Goal: Check status

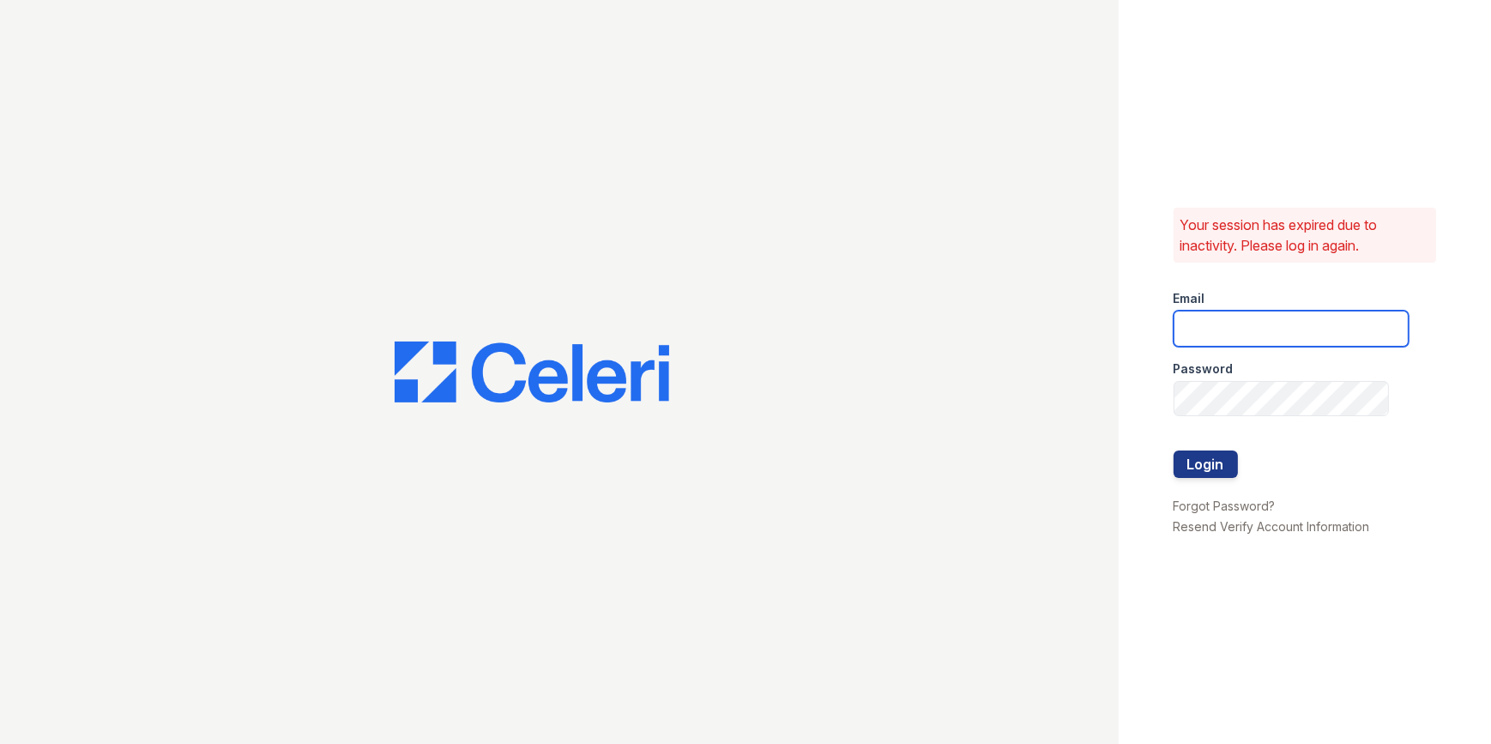
click at [1218, 327] on input "email" at bounding box center [1290, 328] width 235 height 36
type input "mimi@jaygroupny.com"
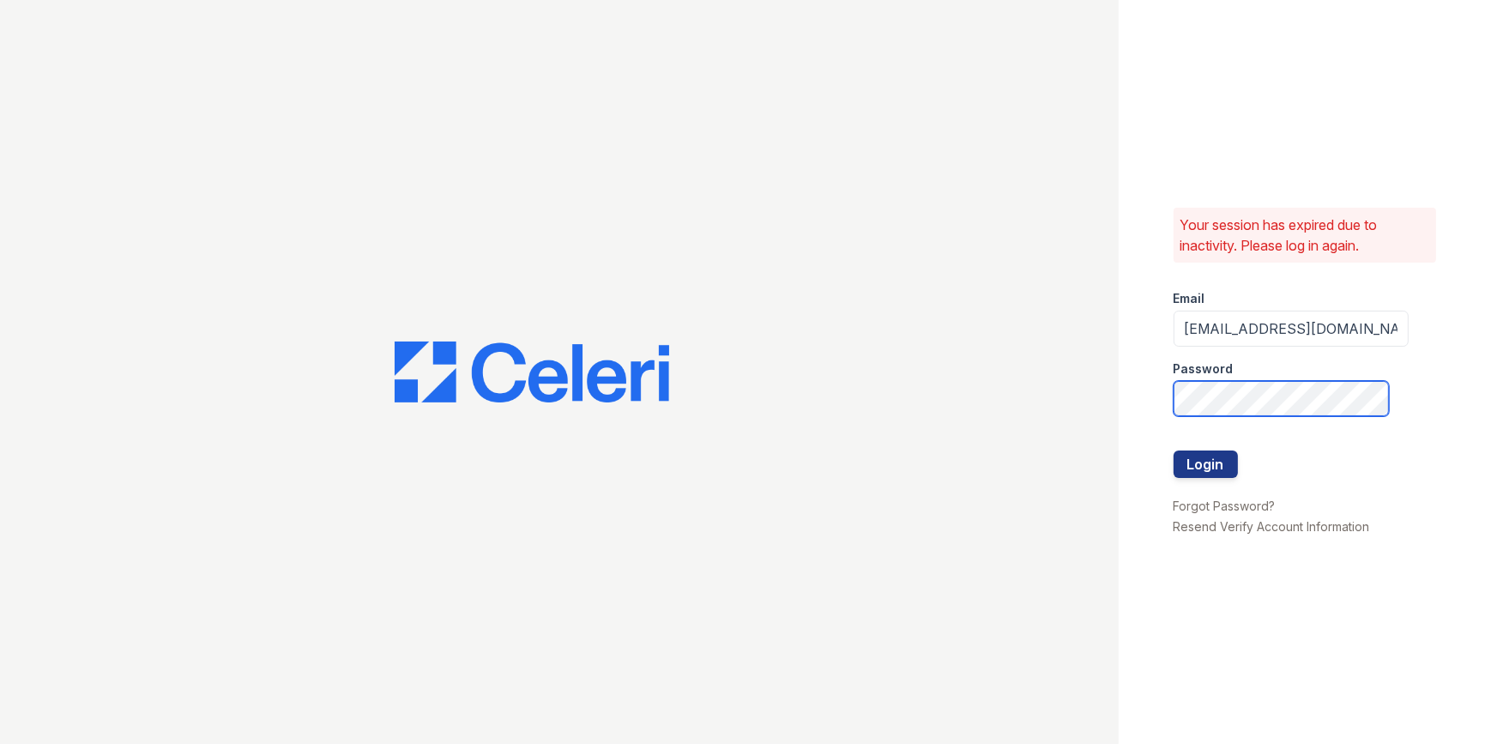
click at [1126, 425] on div "Your session has expired due to inactivity. Please log in again. Email mimi@jay…" at bounding box center [1304, 372] width 373 height 744
click at [1173, 450] on button "Login" at bounding box center [1205, 463] width 64 height 27
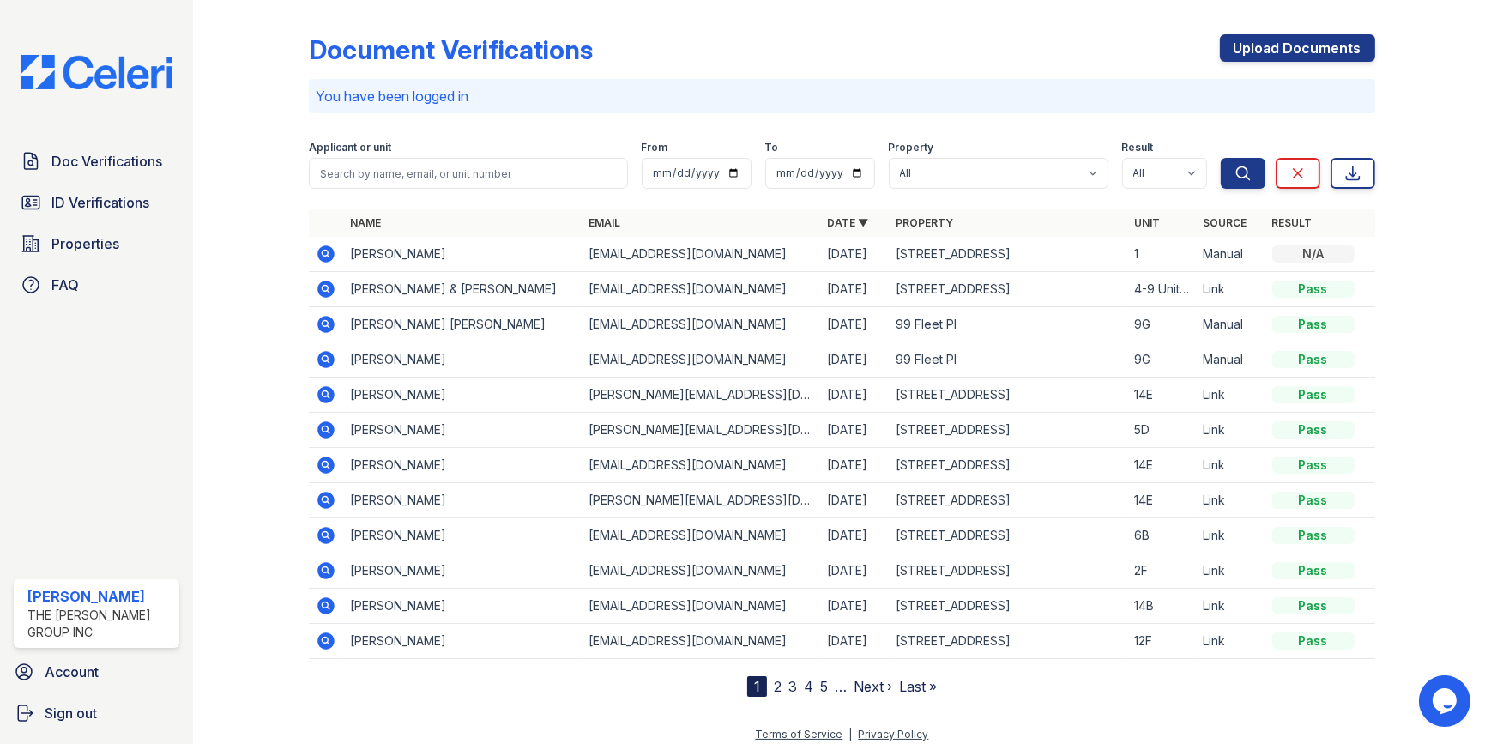
click at [329, 256] on icon at bounding box center [326, 253] width 17 height 17
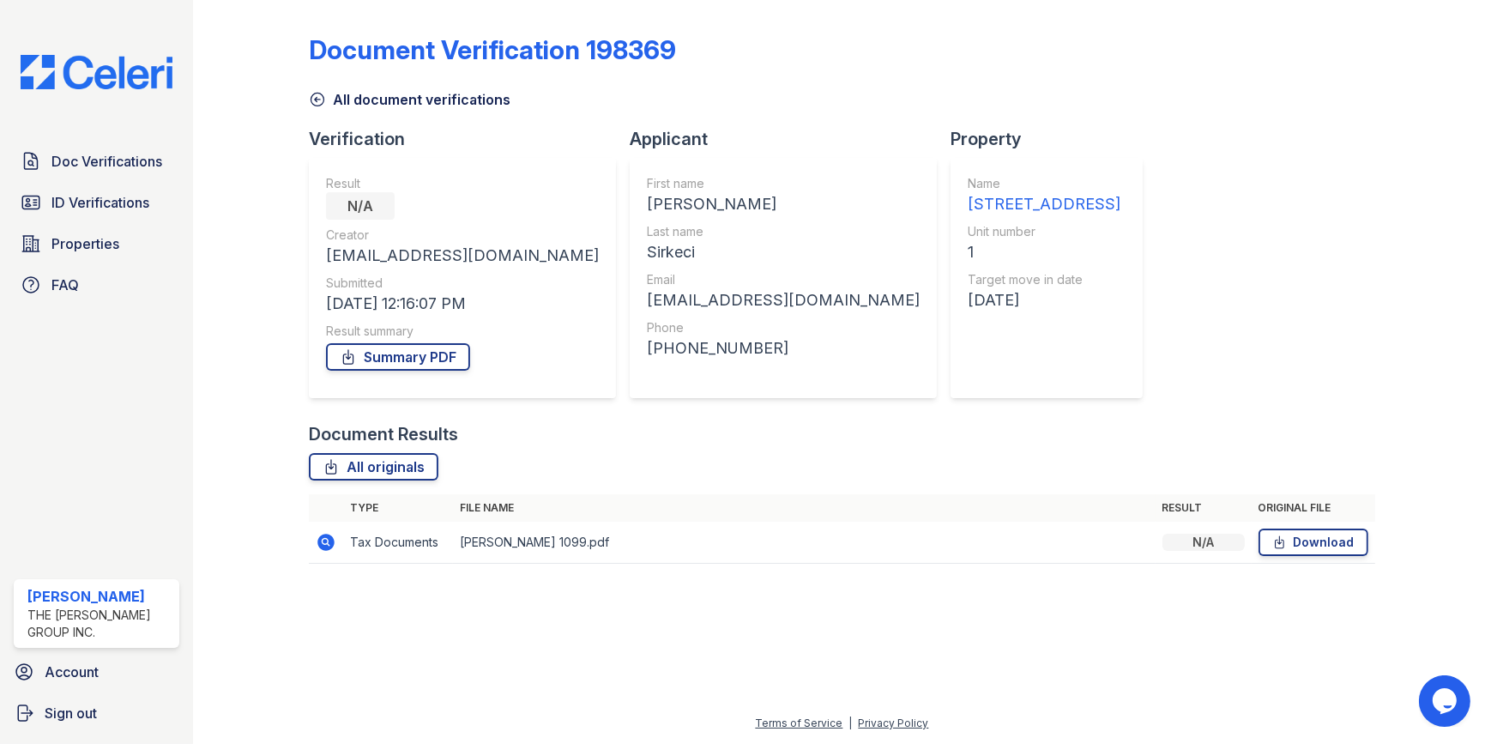
click at [328, 541] on icon at bounding box center [326, 542] width 21 height 21
click at [328, 547] on icon at bounding box center [326, 541] width 17 height 17
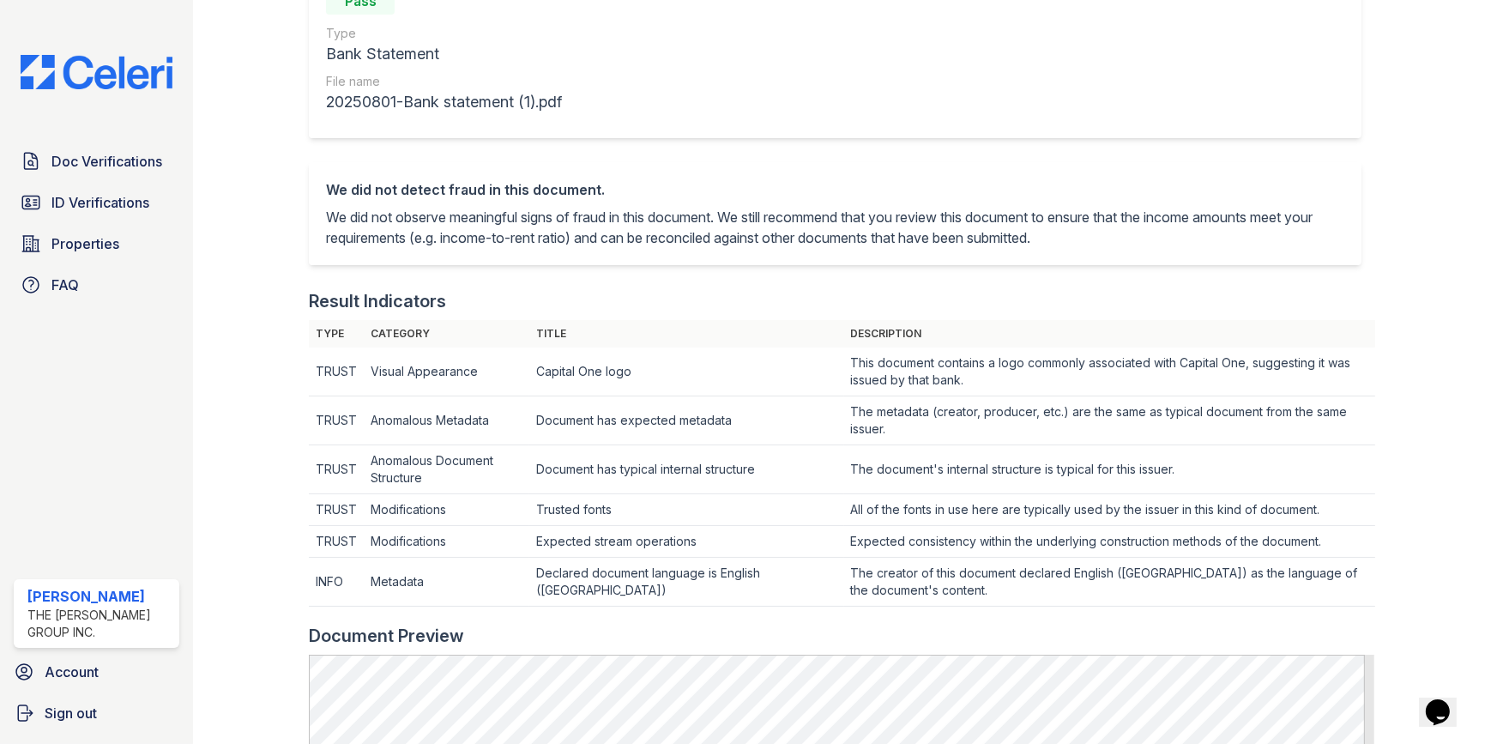
scroll to position [389, 0]
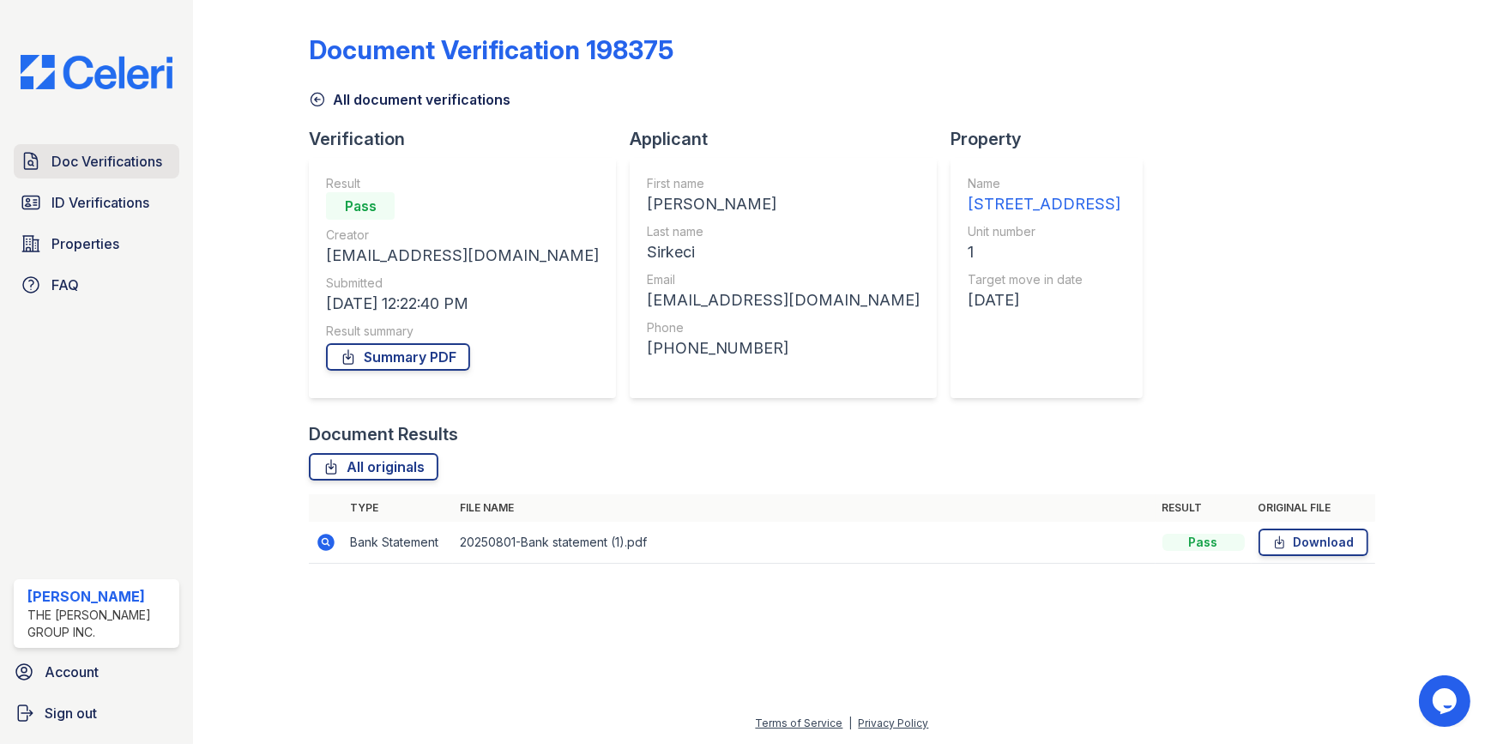
click at [37, 158] on icon at bounding box center [31, 161] width 13 height 16
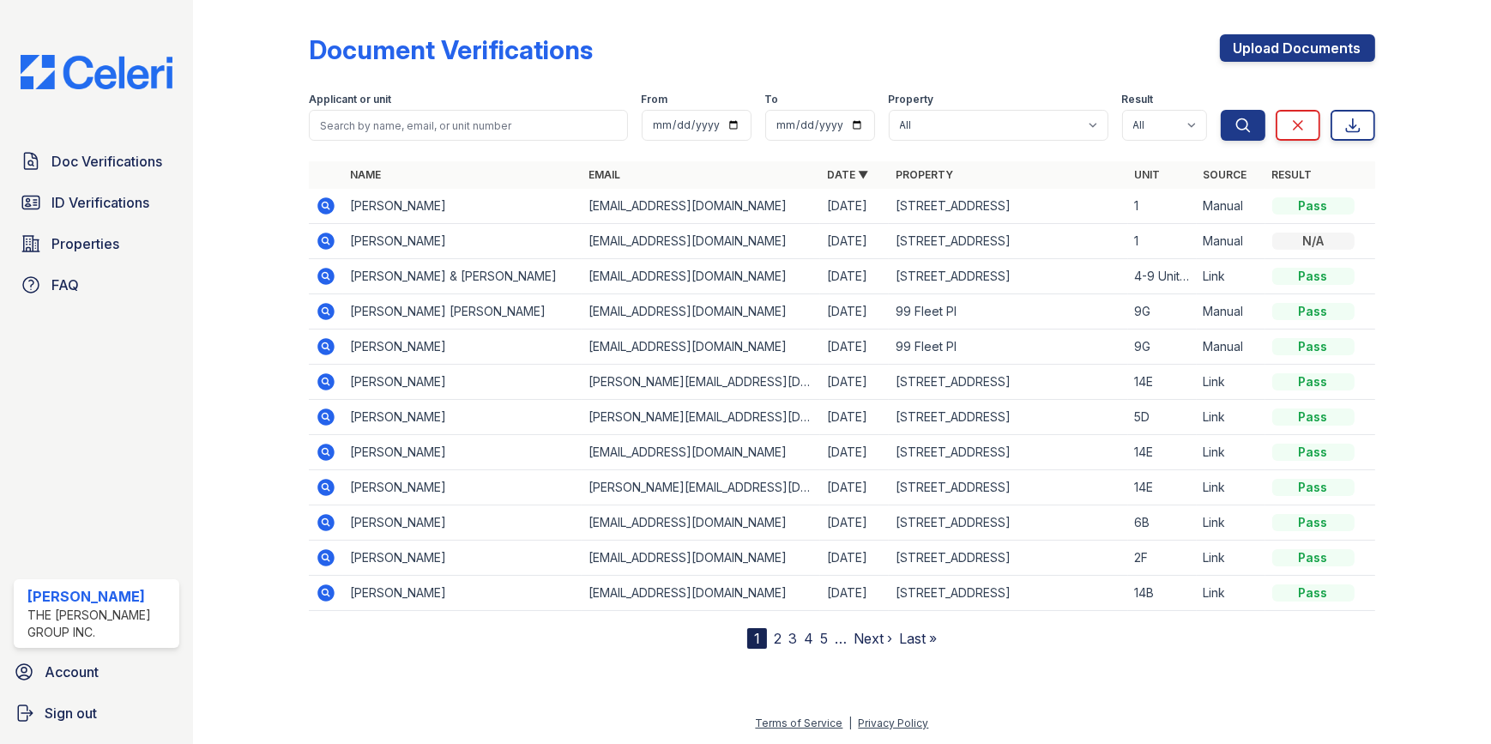
click at [320, 206] on icon at bounding box center [326, 205] width 17 height 17
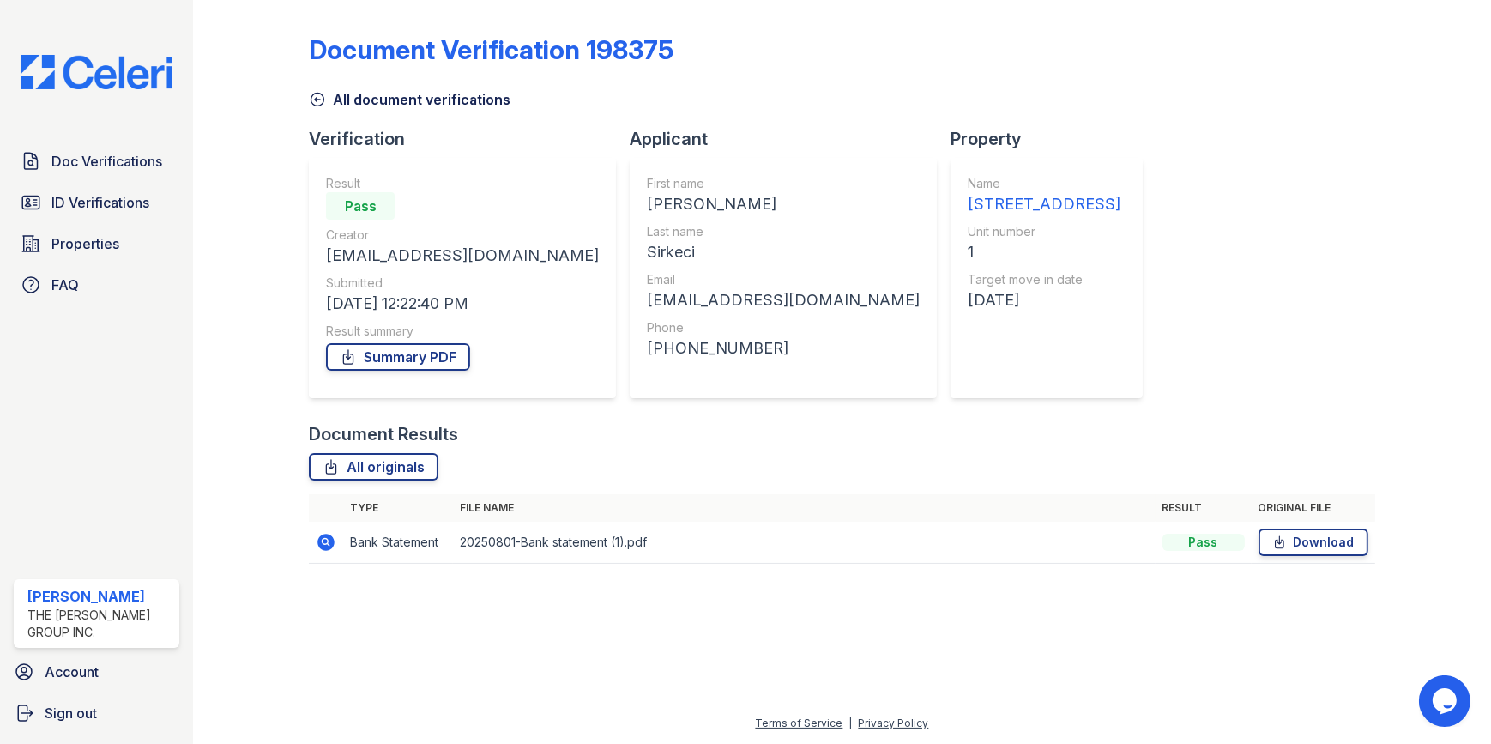
click at [321, 540] on icon at bounding box center [326, 541] width 17 height 17
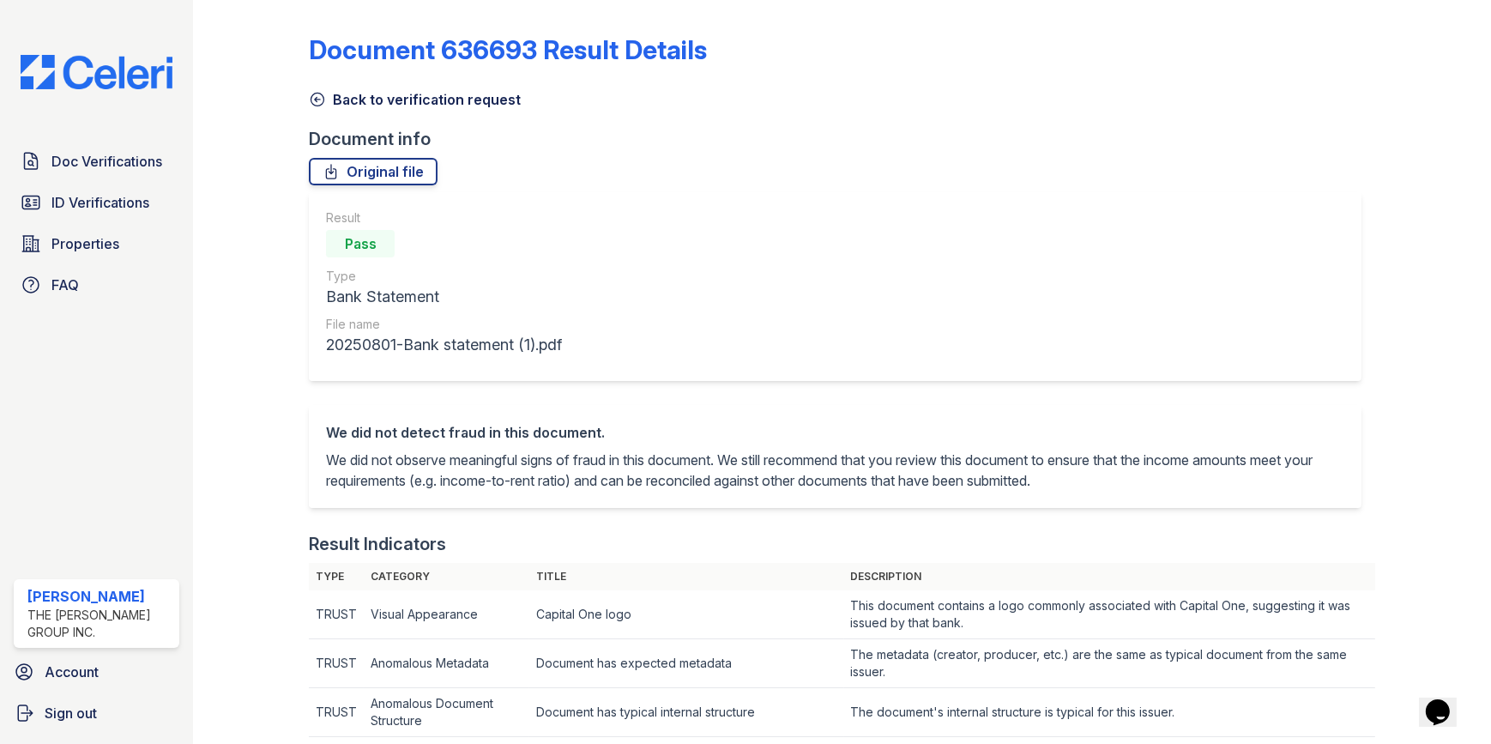
click at [1294, 281] on div "Result Pass Type Bank Statement File name 20250801-Bank statement (1).pdf" at bounding box center [834, 286] width 1051 height 189
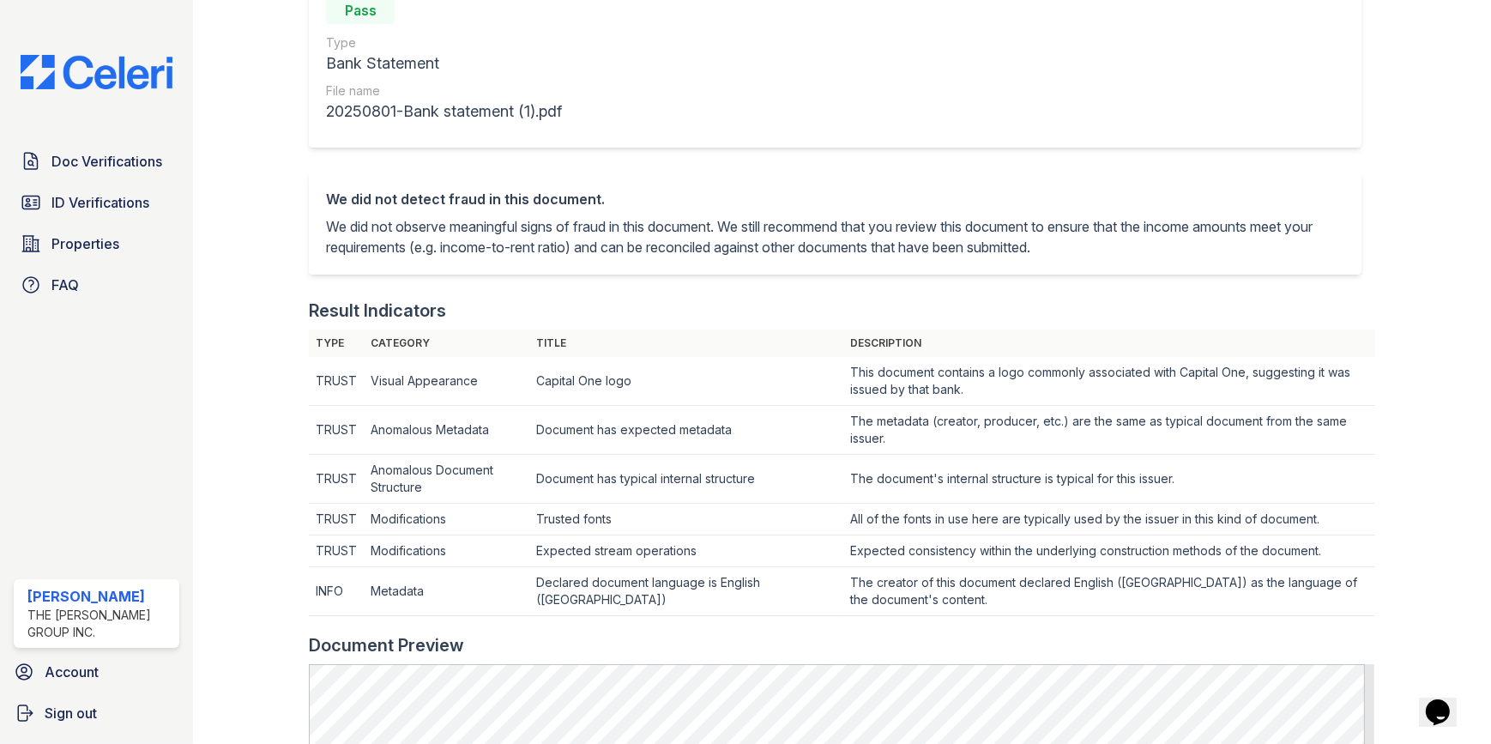
scroll to position [389, 0]
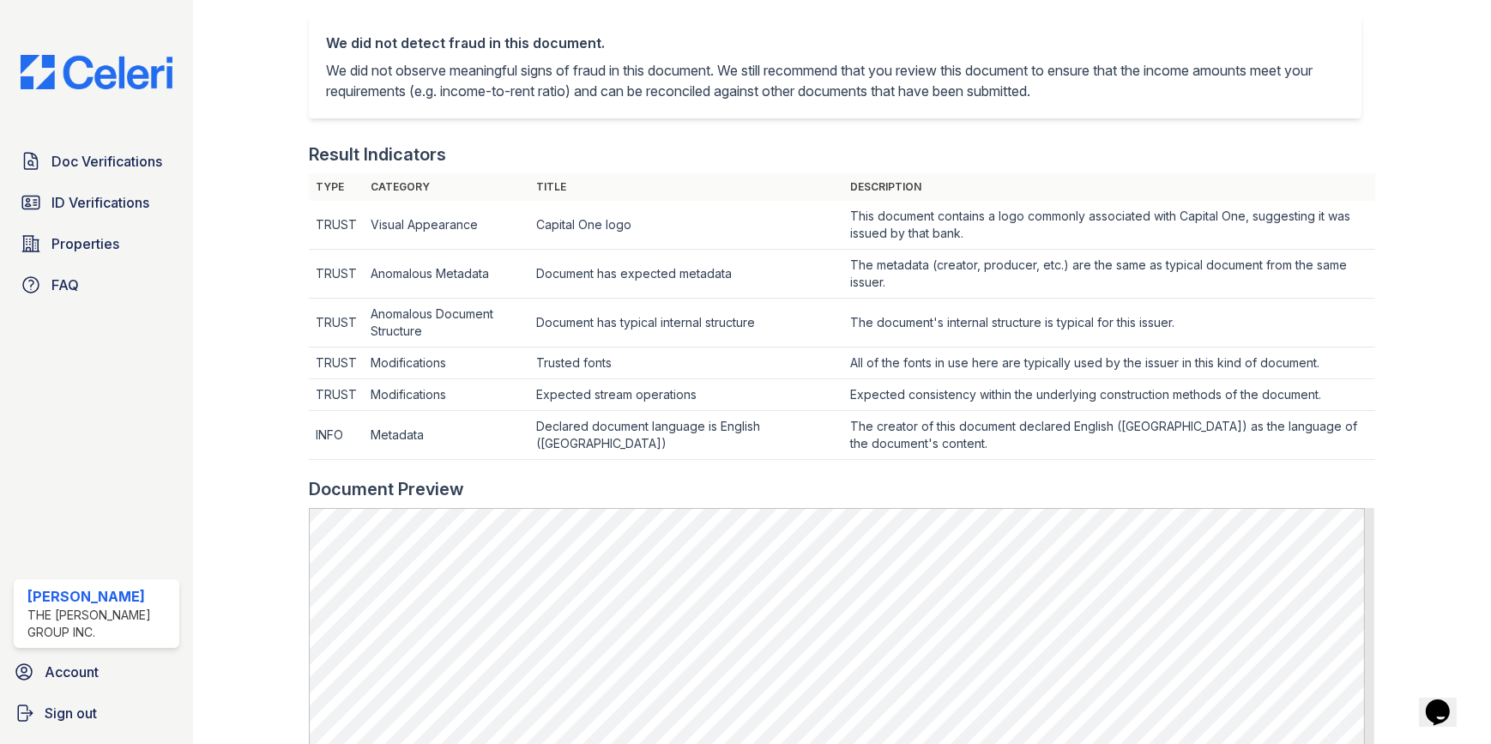
click at [1375, 330] on div at bounding box center [1419, 434] width 89 height 1634
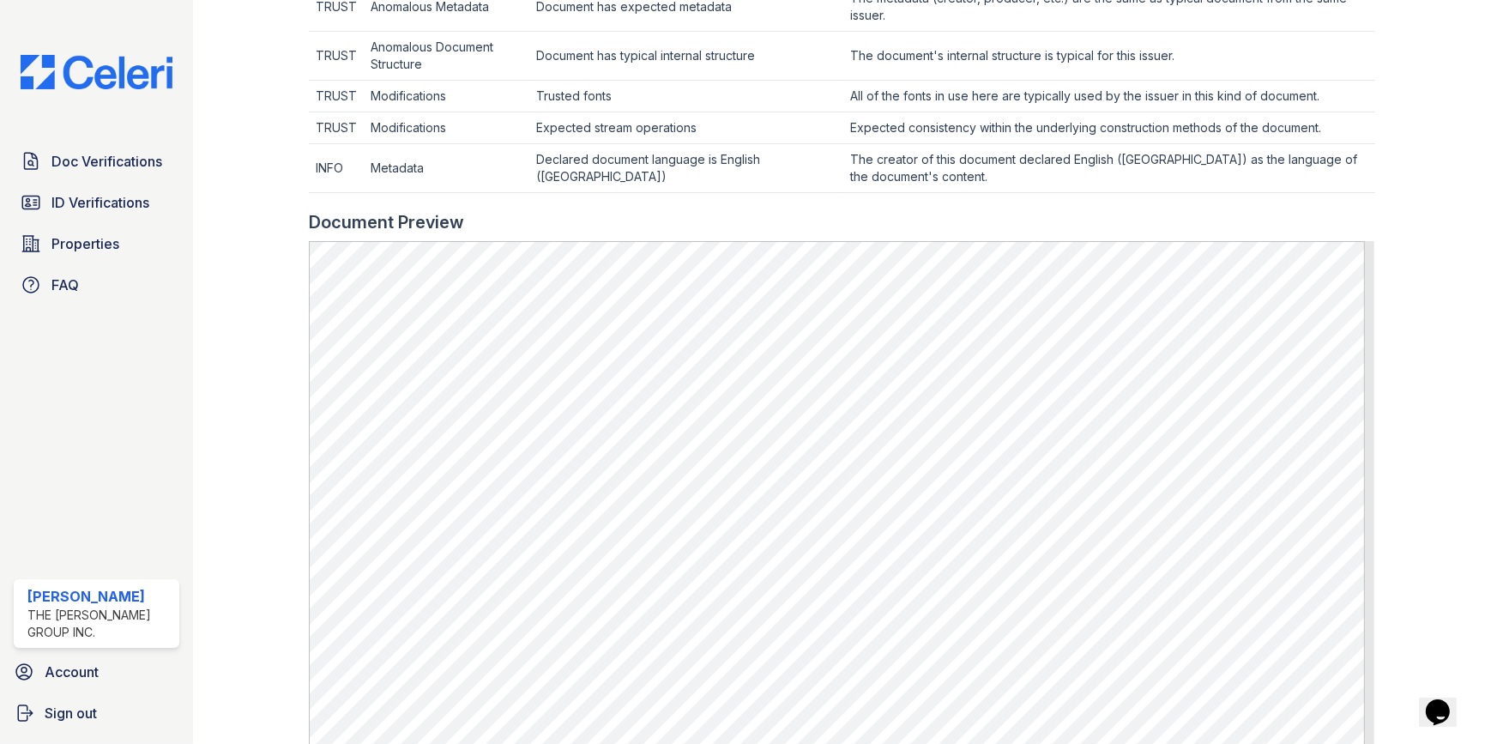
scroll to position [780, 0]
